Goal: Register for event/course

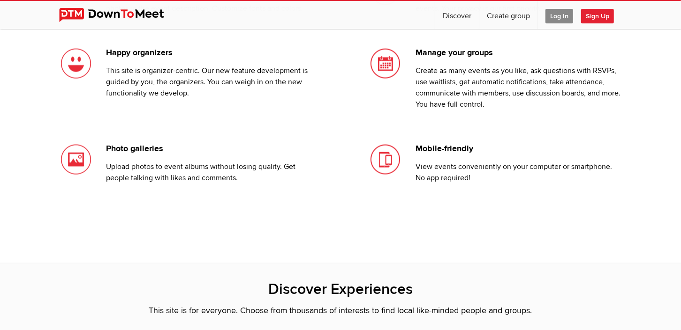
scroll to position [939, 0]
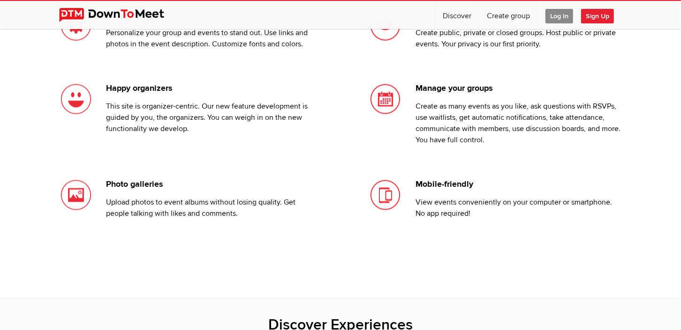
click at [593, 17] on span "Sign Up" at bounding box center [597, 16] width 33 height 15
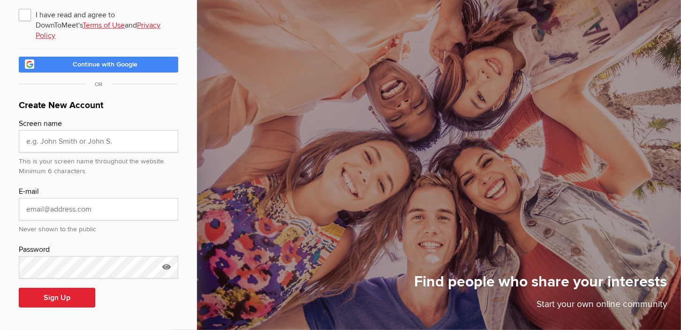
scroll to position [46, 0]
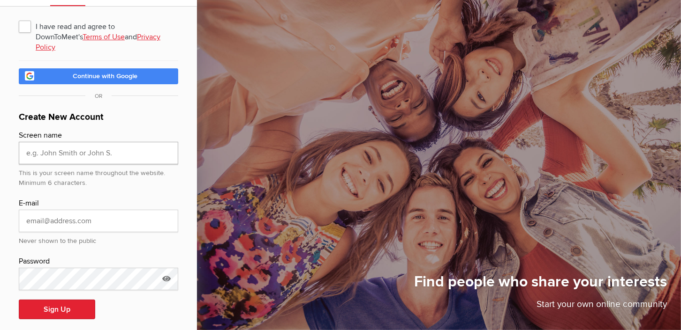
click at [34, 145] on input "text" at bounding box center [98, 153] width 159 height 23
type input "[PERSON_NAME] [PERSON_NAME]"
click at [34, 210] on input "email" at bounding box center [98, 221] width 159 height 23
type input "[EMAIL_ADDRESS][DOMAIN_NAME]"
click at [162, 268] on icon at bounding box center [166, 279] width 14 height 22
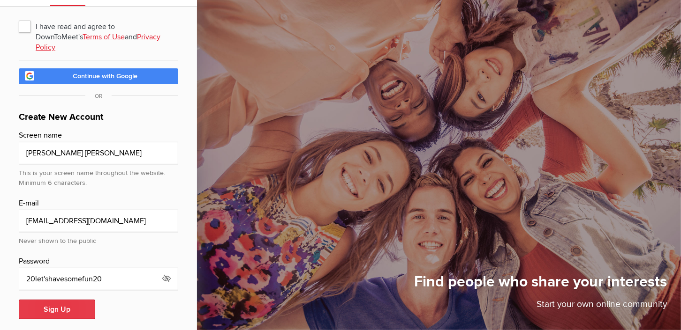
click at [59, 300] on button "Sign Up" at bounding box center [57, 310] width 76 height 20
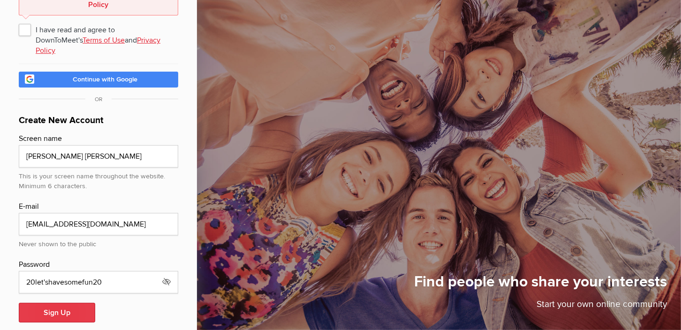
scroll to position [101, 0]
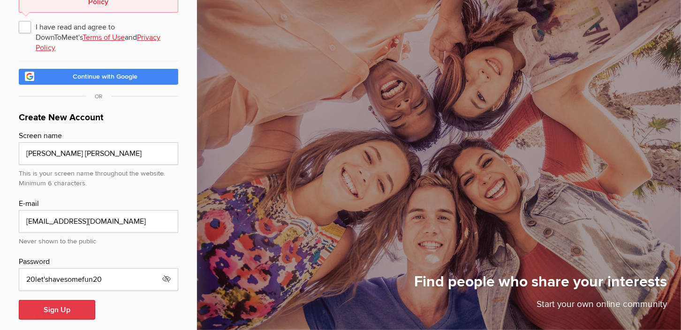
click at [51, 300] on button "Sign Up" at bounding box center [57, 310] width 76 height 20
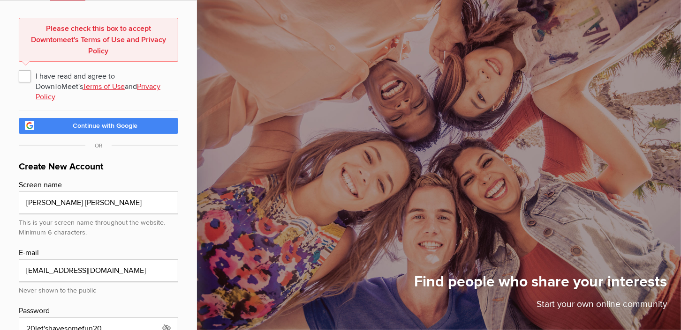
scroll to position [46, 0]
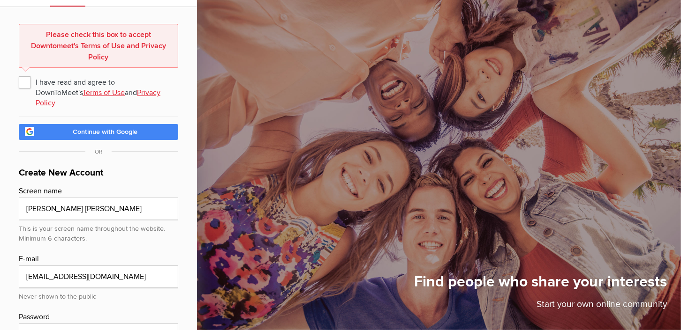
click at [83, 89] on link "Terms of Use" at bounding box center [104, 92] width 42 height 9
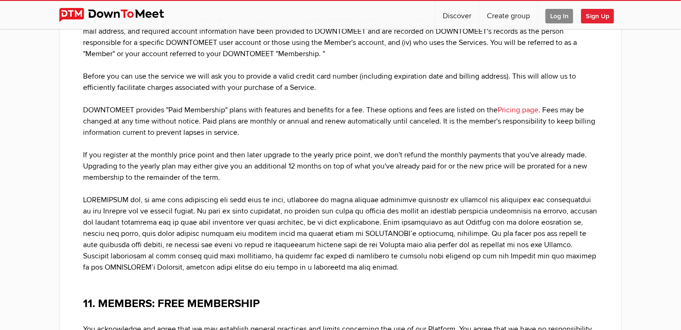
scroll to position [3716, 0]
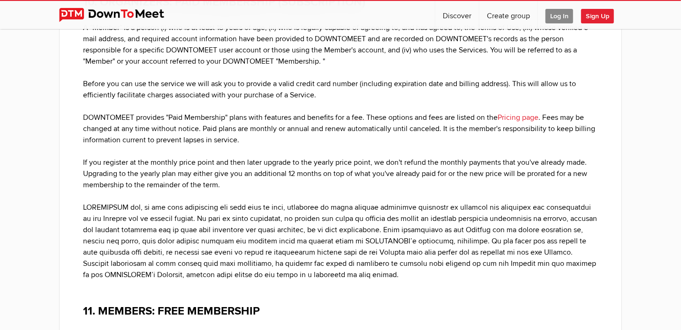
click at [518, 113] on link "Pricing page" at bounding box center [517, 117] width 41 height 9
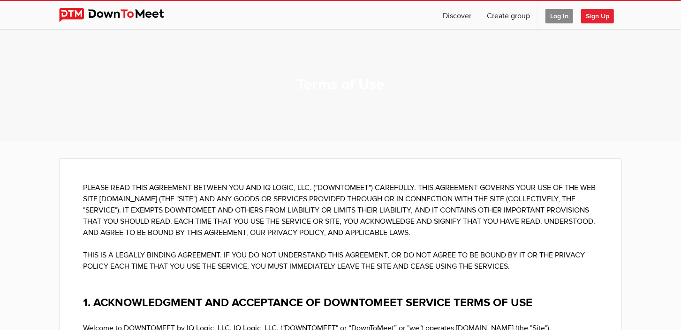
scroll to position [46, 0]
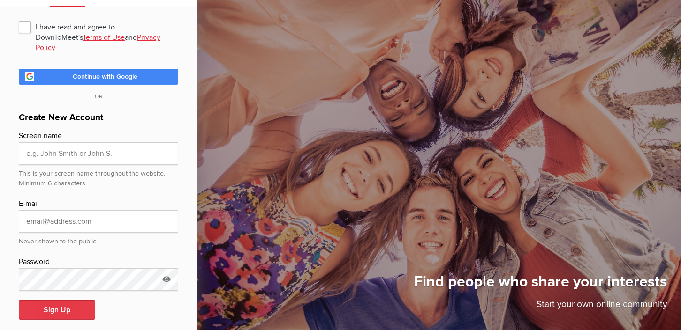
click at [68, 300] on button "Sign Up" at bounding box center [57, 310] width 76 height 20
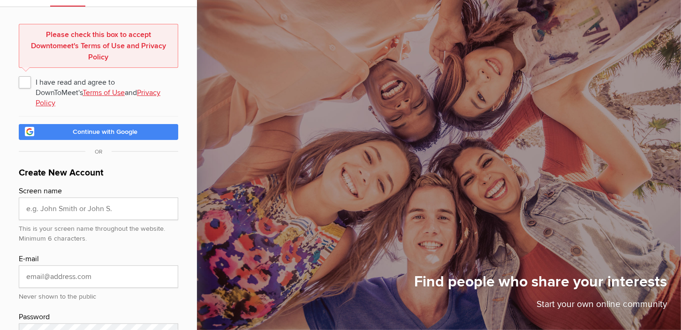
click at [25, 79] on span "I have read and agree to DownToMeet's Terms of Use and Privacy Policy" at bounding box center [98, 82] width 159 height 17
click at [19, 74] on input "I have read and agree to DownToMeet's Terms of Use and Privacy Policy" at bounding box center [18, 73] width 0 height 0
checkbox input "true"
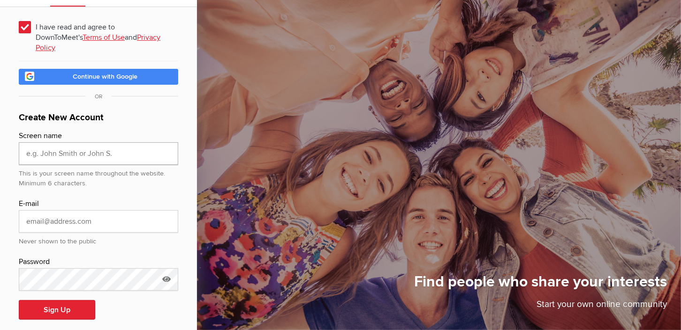
click at [44, 148] on input "text" at bounding box center [98, 154] width 159 height 23
click at [33, 143] on input "[PERSON_NAME] [PERSON_NAME]" at bounding box center [98, 154] width 159 height 23
type input "[PERSON_NAME] [PERSON_NAME]"
click at [30, 210] on input "email" at bounding box center [98, 221] width 159 height 23
type input "[EMAIL_ADDRESS][DOMAIN_NAME]"
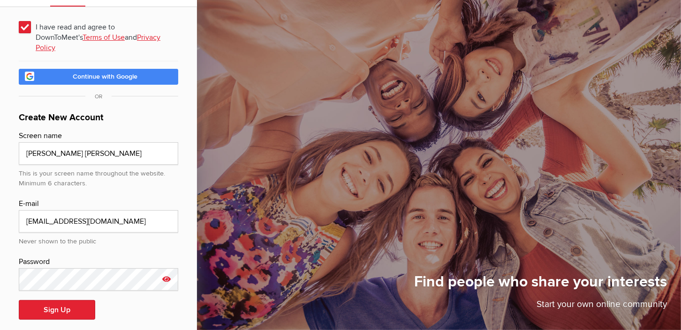
click at [165, 269] on icon at bounding box center [166, 280] width 14 height 22
click at [74, 303] on button "Sign Up" at bounding box center [57, 310] width 76 height 20
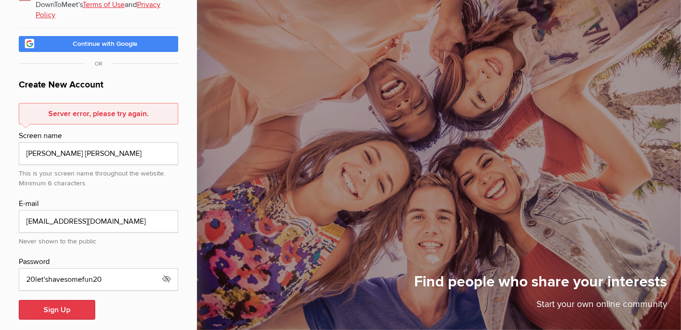
scroll to position [0, 0]
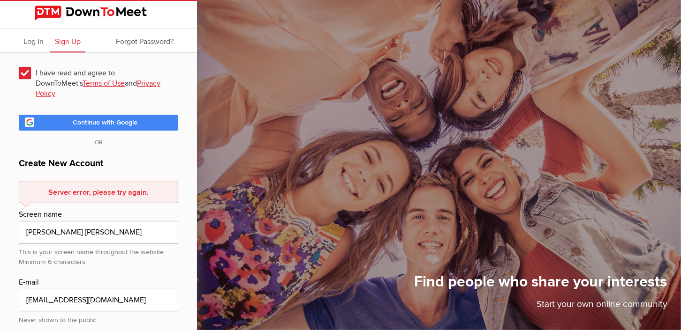
click at [69, 229] on input "[PERSON_NAME] [PERSON_NAME]" at bounding box center [98, 232] width 159 height 23
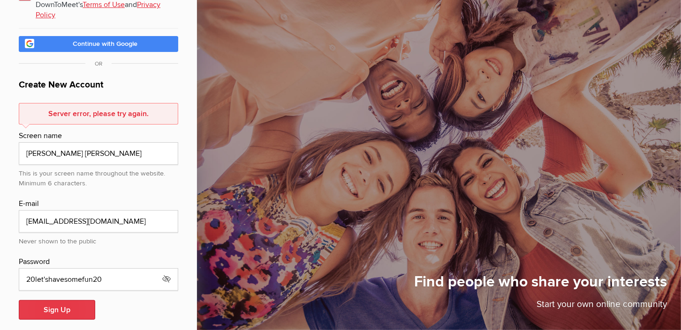
click at [60, 303] on button "Sign Up" at bounding box center [57, 310] width 76 height 20
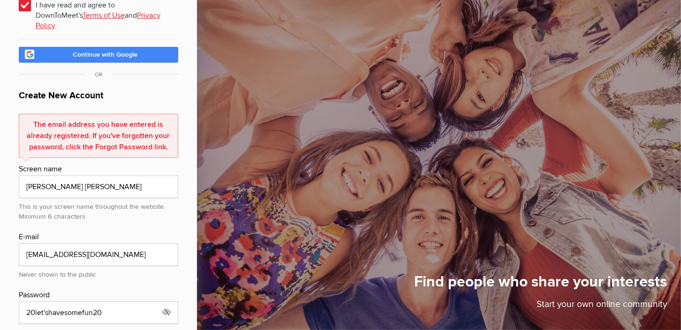
scroll to position [0, 0]
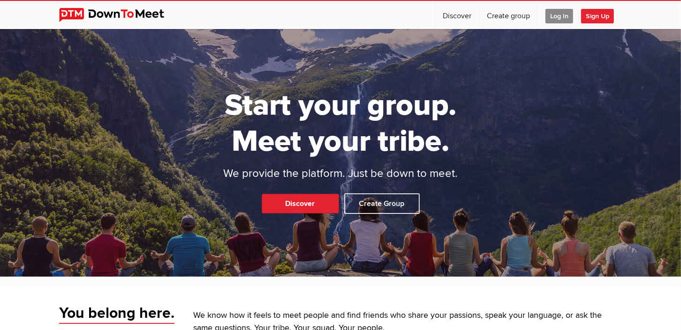
scroll to position [101, 0]
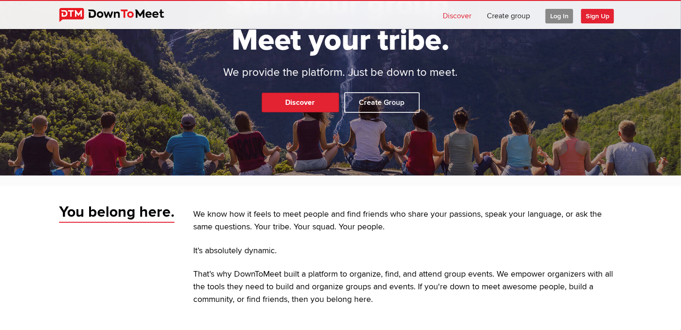
click at [454, 15] on link "Discover" at bounding box center [457, 15] width 44 height 28
select select "null"
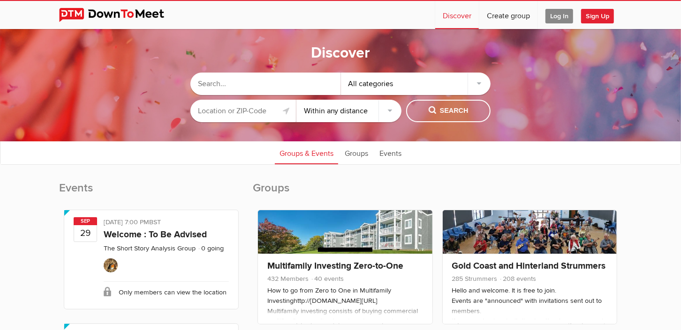
click at [241, 113] on input "text" at bounding box center [242, 111] width 105 height 23
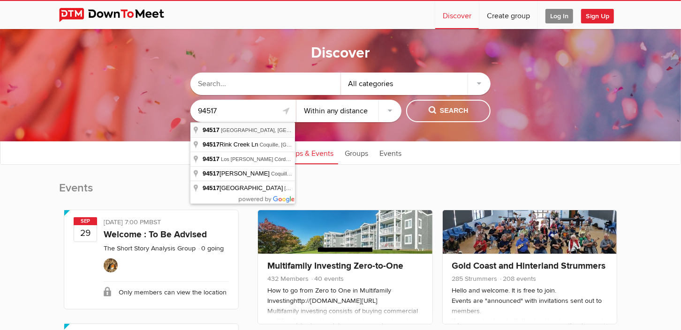
type input "[GEOGRAPHIC_DATA], [GEOGRAPHIC_DATA]"
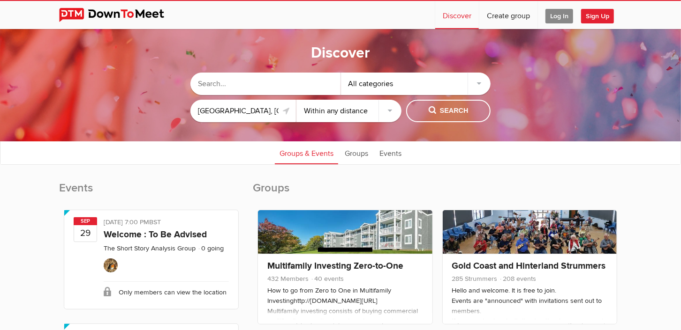
click at [226, 85] on input "text" at bounding box center [265, 84] width 150 height 23
click at [226, 85] on input "s" at bounding box center [265, 84] width 150 height 23
type input "seed gathering"
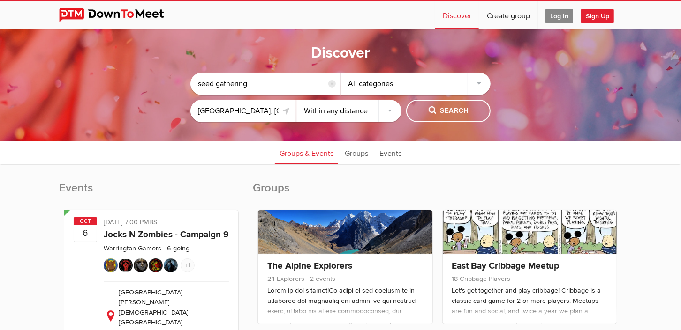
click at [638, 150] on ul "Groups & Events Groups Events" at bounding box center [340, 152] width 680 height 23
click at [389, 114] on select "Within 10 miles Within 25 miles Within 50 miles Within 100 miles Within any dis…" at bounding box center [348, 111] width 105 height 23
select select "25"
click at [296, 100] on select "Within 10 miles Within 25 miles Within 50 miles Within 100 miles Within any dis…" at bounding box center [348, 111] width 105 height 23
click at [452, 108] on span "Search" at bounding box center [448, 111] width 40 height 10
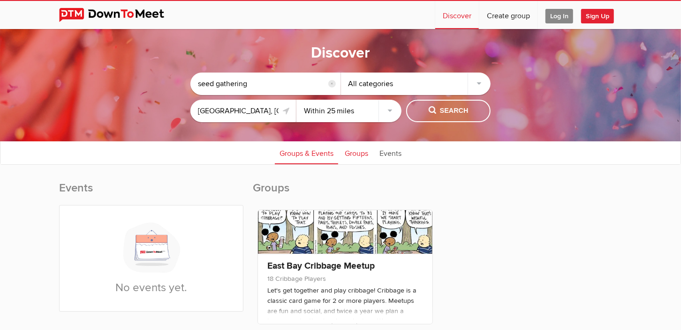
click at [353, 155] on link "Groups" at bounding box center [356, 152] width 33 height 23
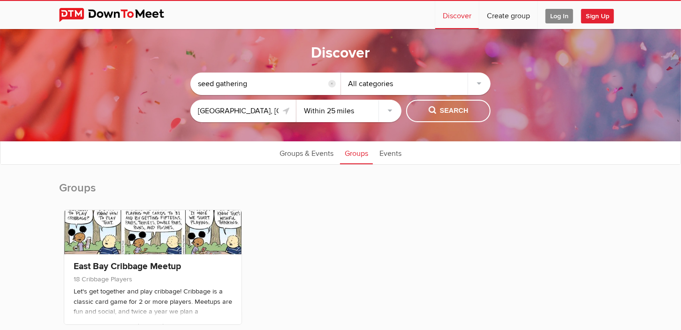
click at [660, 119] on div "Discover seed gathering reset All categories [GEOGRAPHIC_DATA], CA 94517, [GEOG…" at bounding box center [340, 85] width 681 height 113
click at [391, 150] on link "Events" at bounding box center [390, 152] width 31 height 23
